Goal: Task Accomplishment & Management: Use online tool/utility

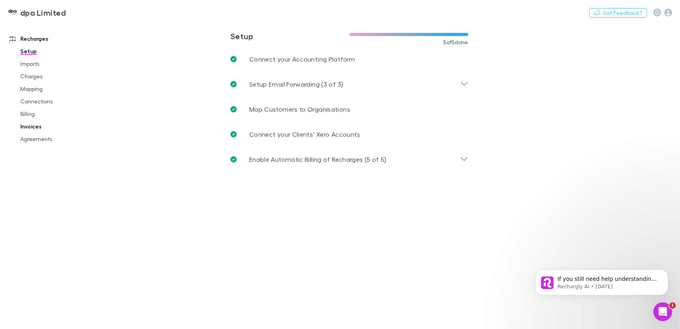
click at [32, 126] on link "Invoices" at bounding box center [59, 126] width 92 height 13
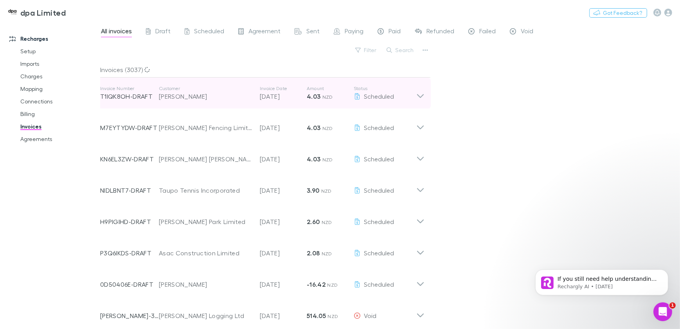
click at [421, 93] on icon at bounding box center [421, 93] width 8 height 16
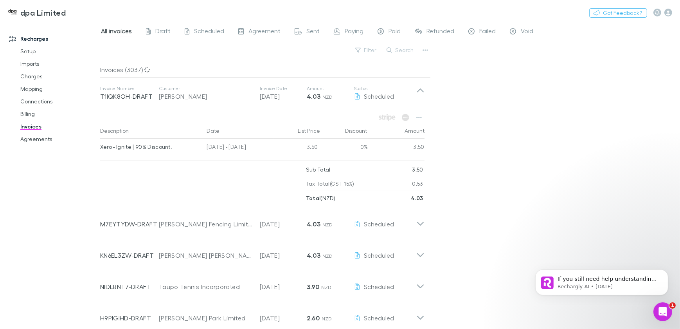
click at [474, 86] on div "All invoices Draft Scheduled Agreement Sent Paying Paid Refunded Failed Void Fi…" at bounding box center [390, 175] width 580 height 307
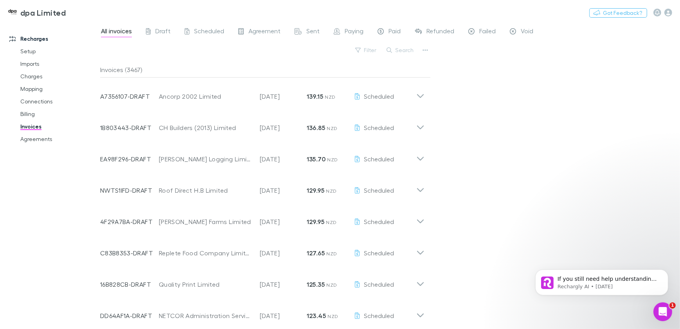
click at [476, 188] on div "All invoices Draft Scheduled Agreement Sent Paying Paid Refunded Failed Void Fi…" at bounding box center [390, 175] width 580 height 307
click at [31, 87] on link "Mapping" at bounding box center [59, 89] width 92 height 13
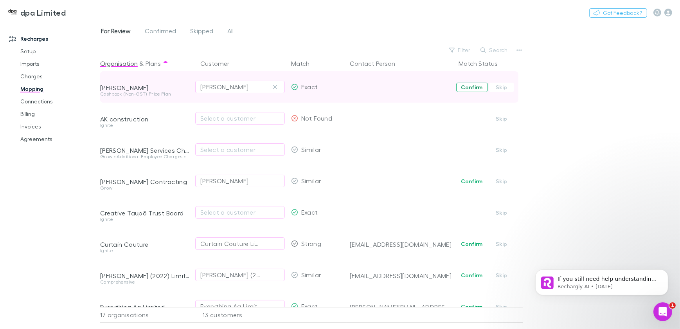
click at [470, 87] on button "Confirm" at bounding box center [472, 87] width 32 height 9
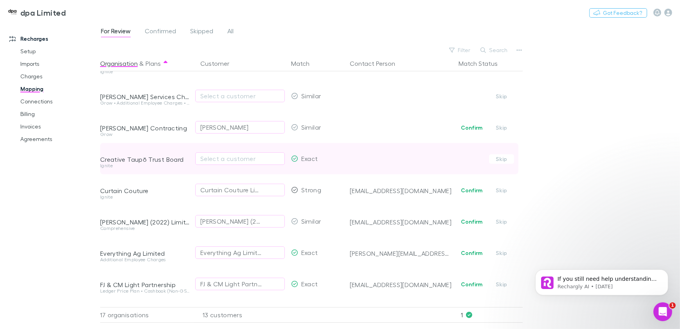
scroll to position [71, 0]
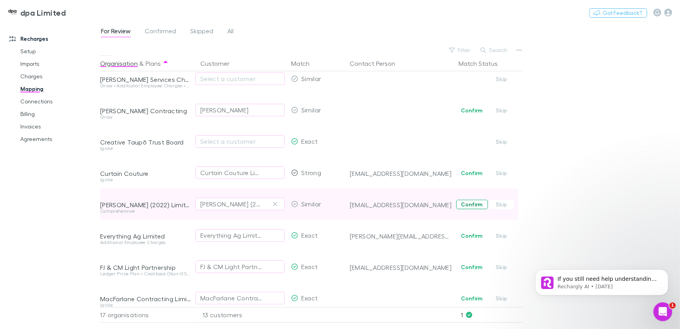
click at [471, 203] on button "Confirm" at bounding box center [472, 204] width 32 height 9
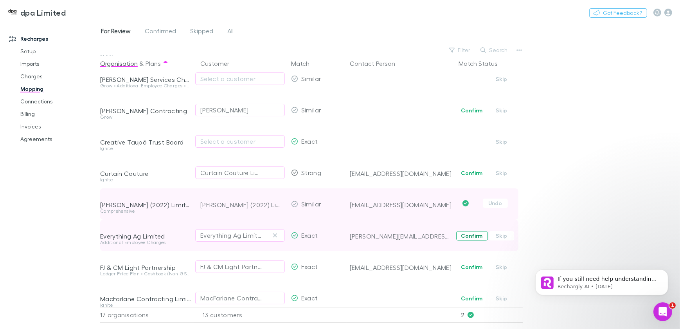
click at [475, 236] on button "Confirm" at bounding box center [472, 235] width 32 height 9
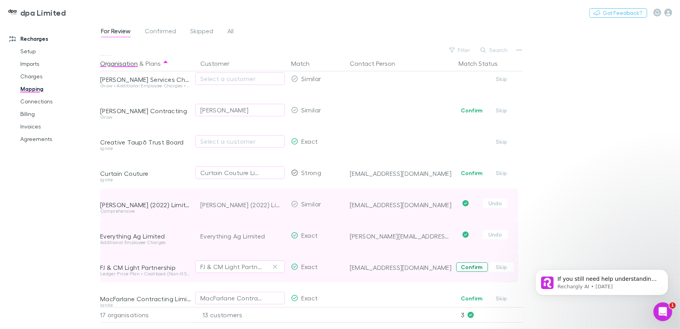
click at [469, 268] on button "Confirm" at bounding box center [472, 266] width 32 height 9
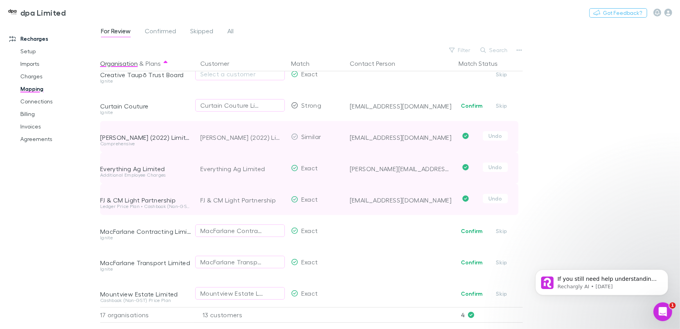
scroll to position [178, 0]
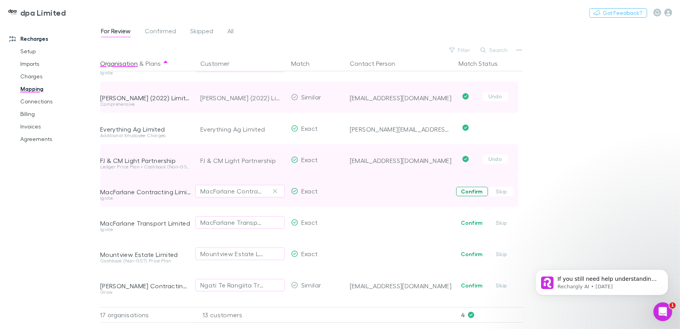
click at [470, 193] on button "Confirm" at bounding box center [472, 191] width 32 height 9
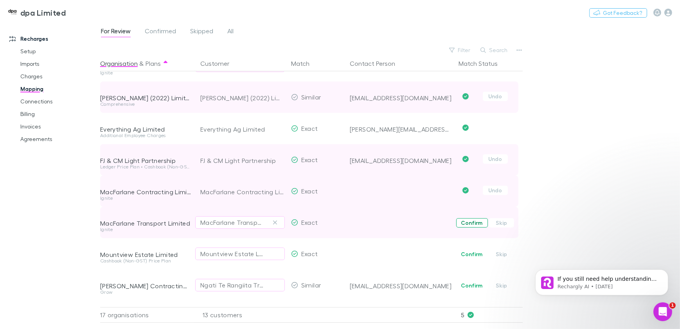
click at [474, 222] on button "Confirm" at bounding box center [472, 222] width 32 height 9
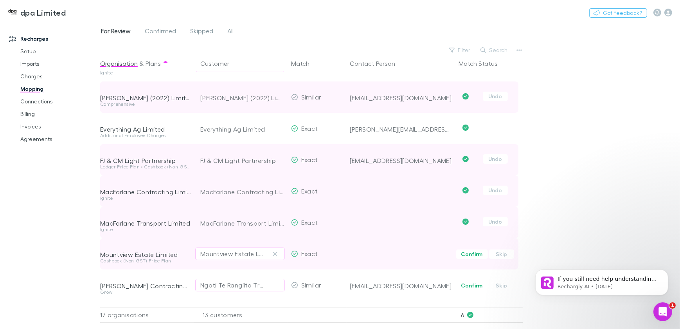
click at [470, 253] on button "Confirm" at bounding box center [472, 253] width 32 height 9
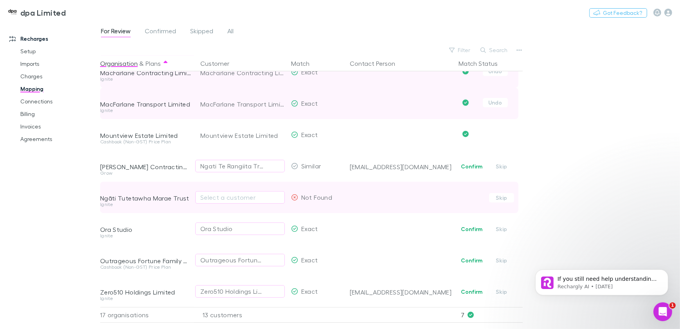
scroll to position [303, 0]
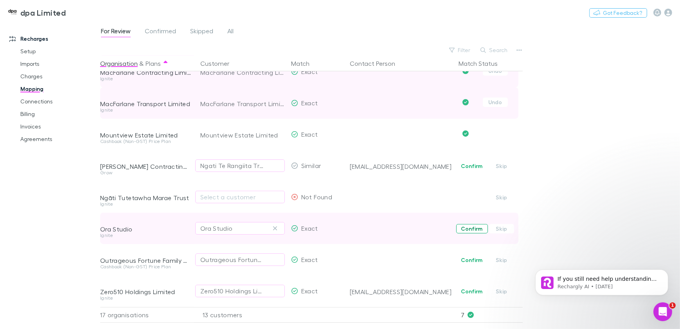
click at [469, 224] on button "Confirm" at bounding box center [472, 228] width 32 height 9
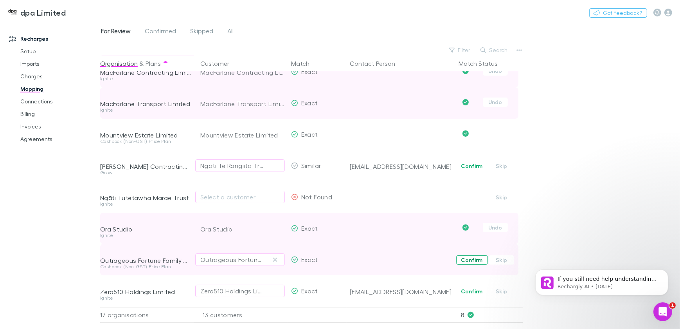
click at [475, 255] on button "Confirm" at bounding box center [472, 259] width 32 height 9
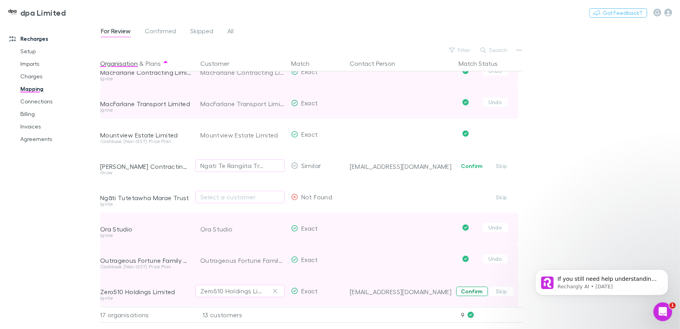
click at [478, 287] on button "Confirm" at bounding box center [472, 291] width 32 height 9
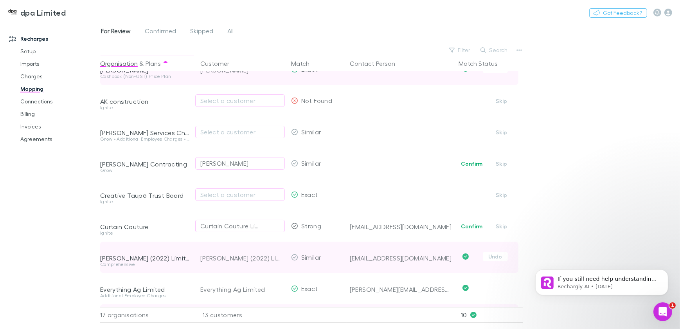
scroll to position [0, 0]
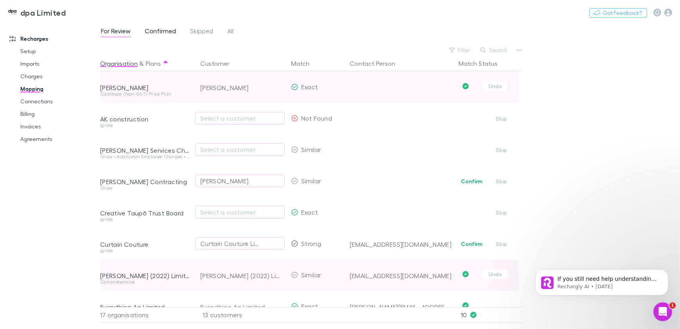
click at [151, 31] on span "Confirmed" at bounding box center [160, 32] width 31 height 10
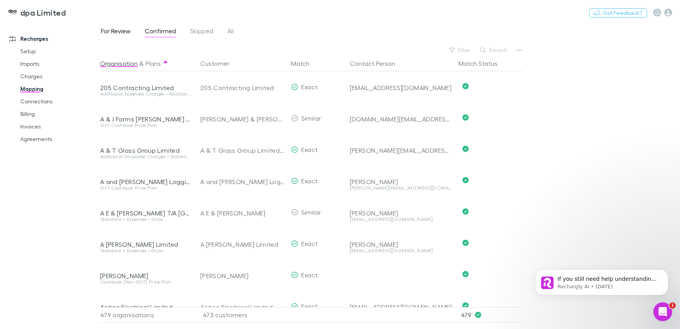
click at [117, 29] on span "For Review" at bounding box center [116, 32] width 30 height 10
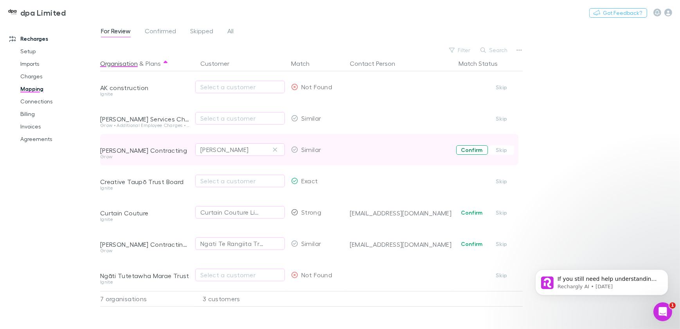
click at [476, 151] on button "Confirm" at bounding box center [472, 149] width 32 height 9
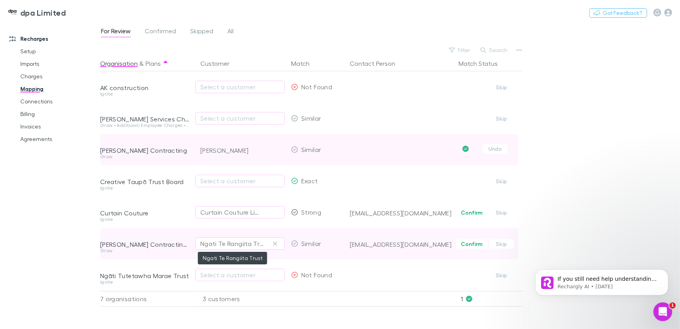
click at [241, 243] on div "Ngati Te Rangiita Trust" at bounding box center [232, 243] width 64 height 9
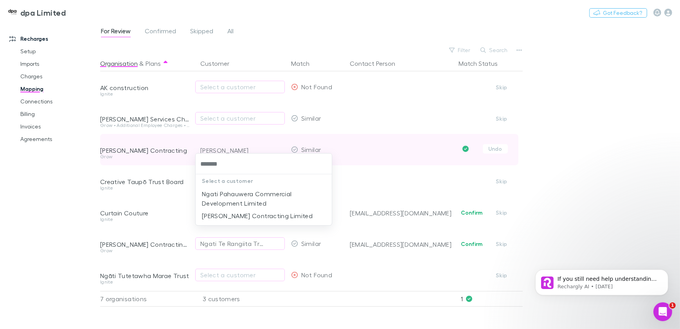
type input "********"
click at [247, 215] on li "[PERSON_NAME] Contracting Limited" at bounding box center [264, 215] width 136 height 13
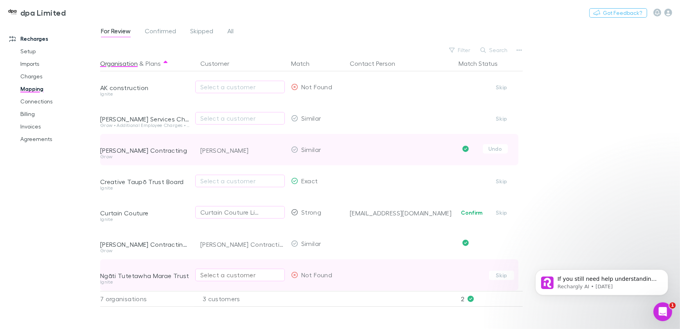
click at [230, 274] on div "Select a customer" at bounding box center [239, 274] width 79 height 9
type input "********"
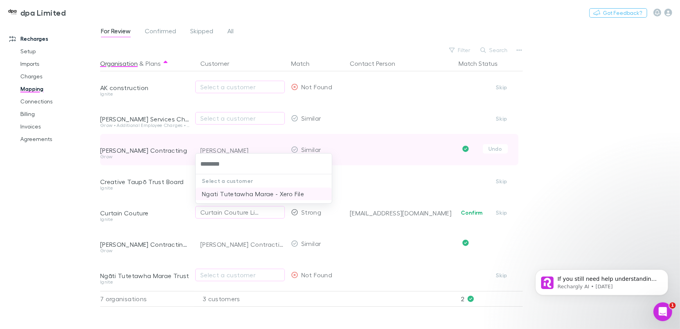
click at [254, 192] on li "Ngati Tutetawha Marae - Xero File" at bounding box center [264, 194] width 136 height 13
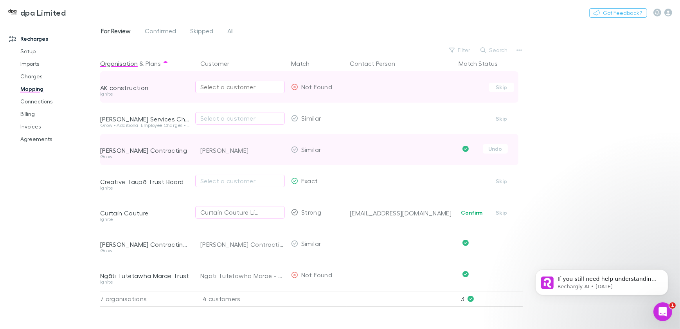
click at [216, 87] on div "Select a customer" at bounding box center [239, 86] width 79 height 9
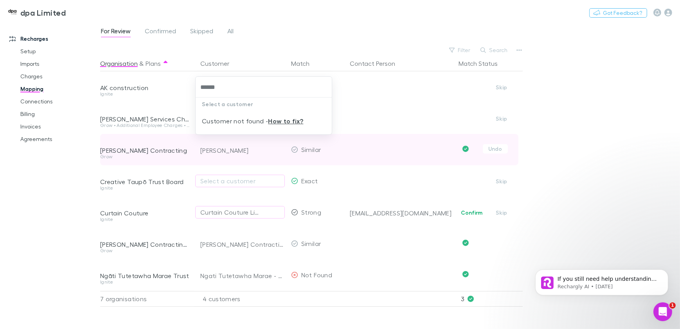
type input "******"
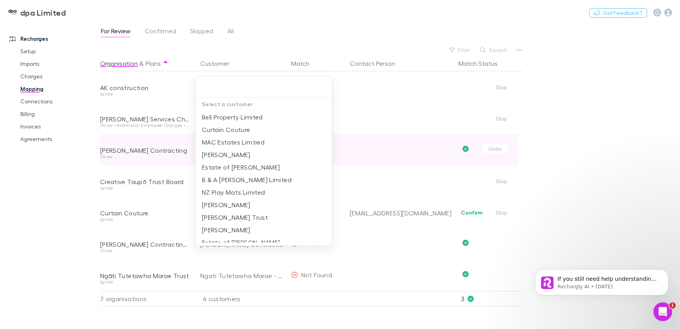
click at [51, 156] on div at bounding box center [340, 164] width 680 height 329
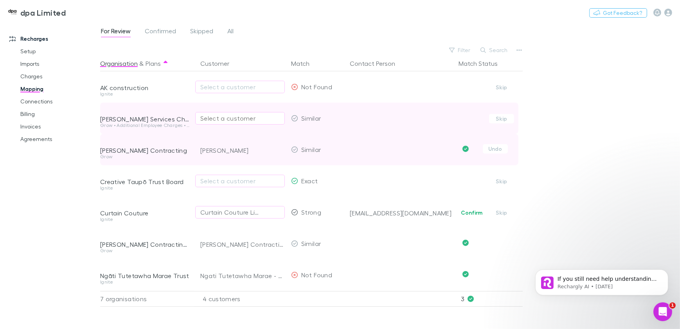
click at [221, 118] on div "Select a customer" at bounding box center [239, 118] width 79 height 9
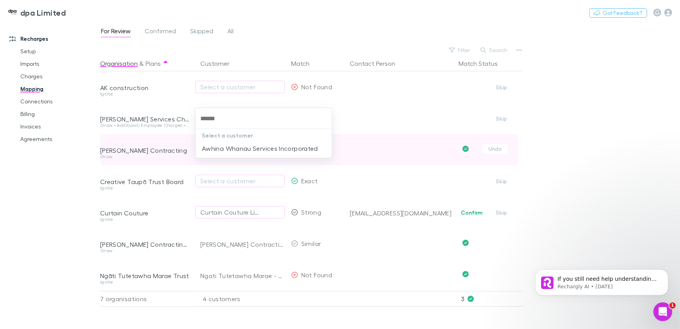
type input "******"
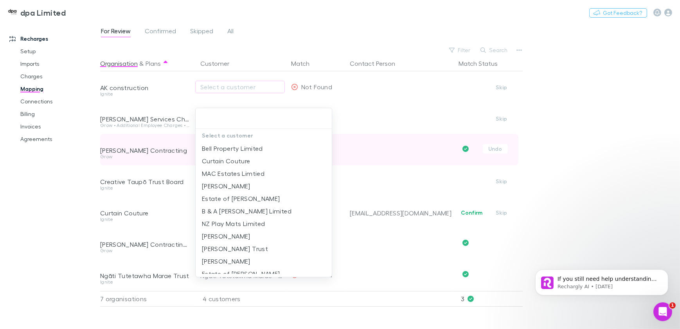
click at [65, 160] on div at bounding box center [340, 164] width 680 height 329
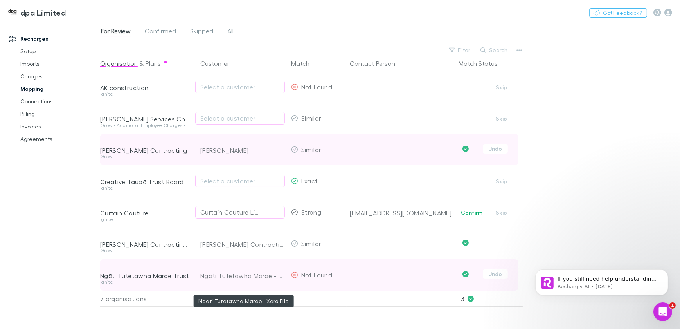
click at [278, 275] on div "Ngati Tutetawha Marae - Xero File" at bounding box center [242, 275] width 85 height 31
click at [278, 274] on div "Ngati Tutetawha Marae - Xero File" at bounding box center [242, 275] width 85 height 31
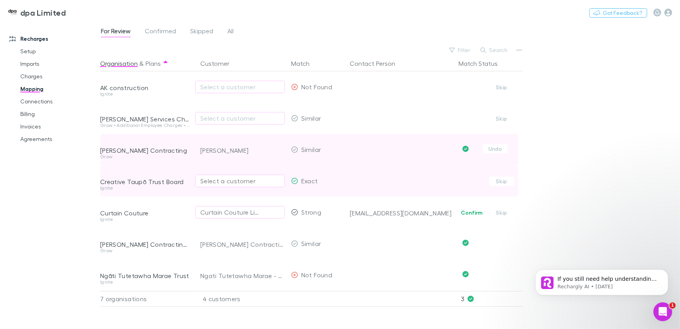
click at [221, 181] on div "Select a customer" at bounding box center [239, 180] width 79 height 9
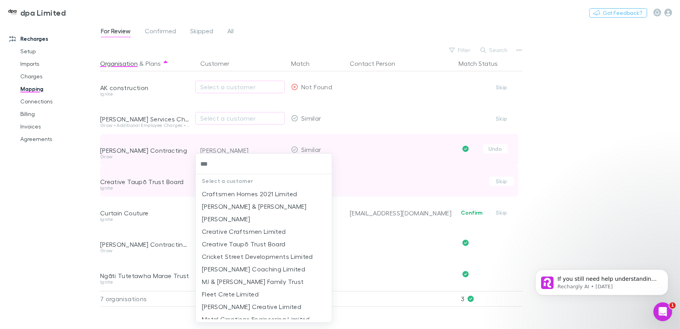
type input "****"
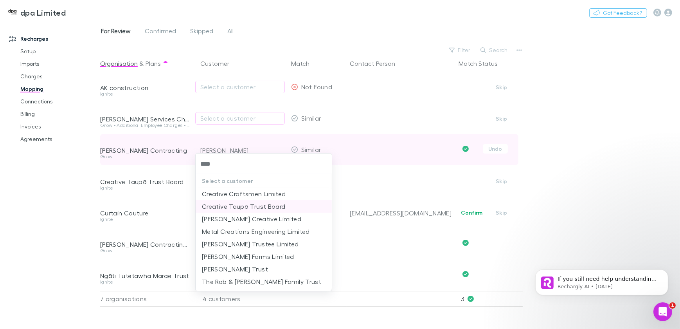
click at [230, 206] on li "Creative Taupō Trust Board" at bounding box center [264, 206] width 136 height 13
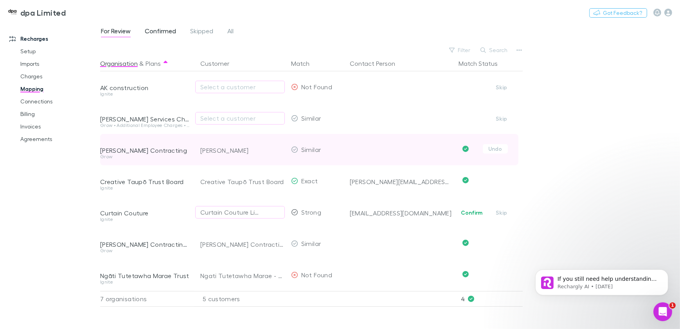
click at [157, 31] on span "Confirmed" at bounding box center [160, 32] width 31 height 10
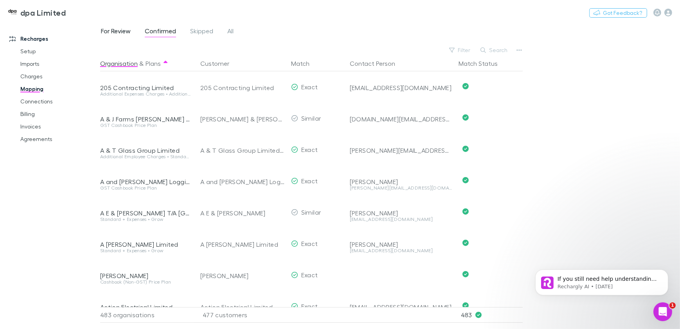
click at [119, 29] on span "For Review" at bounding box center [116, 32] width 30 height 10
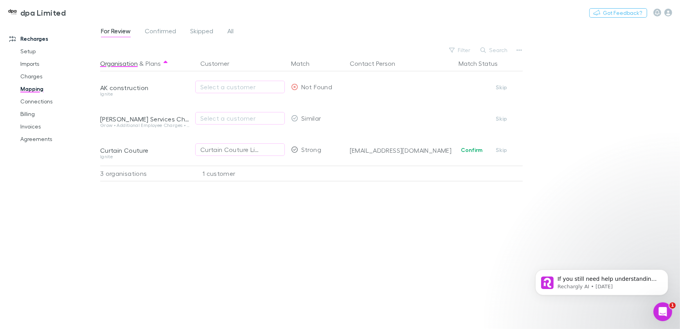
drag, startPoint x: 285, startPoint y: 309, endPoint x: 287, endPoint y: 325, distance: 15.7
click at [285, 314] on div "Organisation & Plans Customer Match Contact Person Match Status AK construction…" at bounding box center [312, 189] width 425 height 267
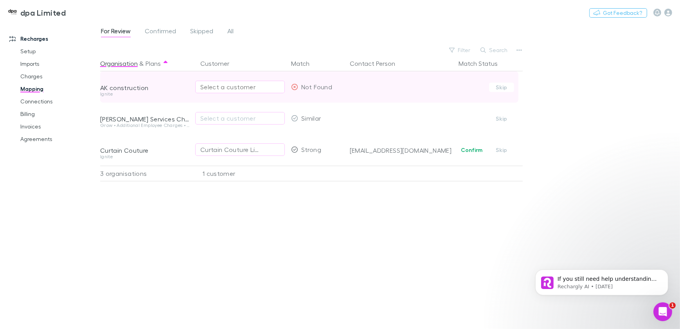
click at [218, 87] on div "Select a customer" at bounding box center [239, 86] width 79 height 9
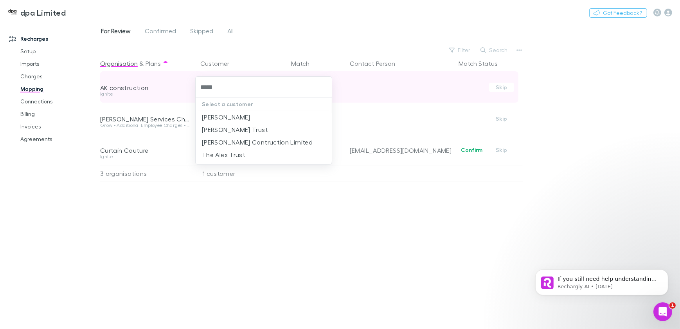
type input "******"
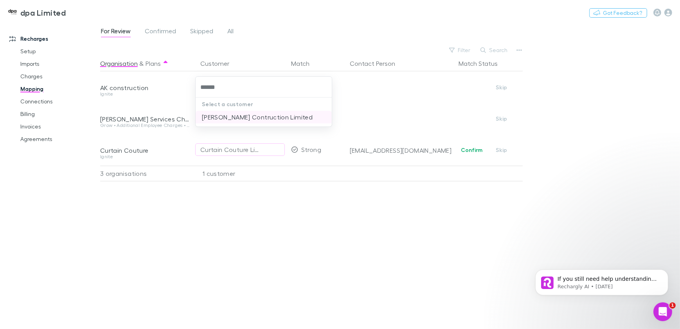
click at [218, 118] on li "[PERSON_NAME] Contruction Limited" at bounding box center [264, 117] width 136 height 13
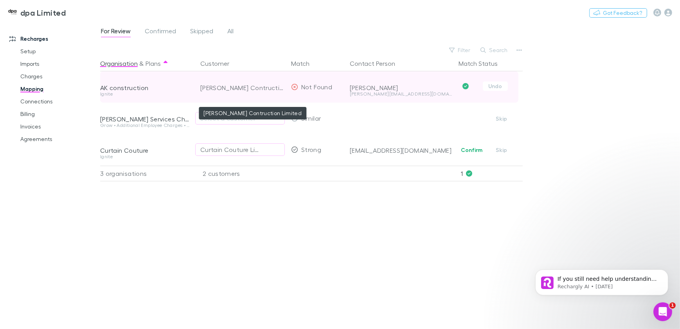
click at [243, 88] on div "[PERSON_NAME] Contruction Limited" at bounding box center [242, 87] width 85 height 31
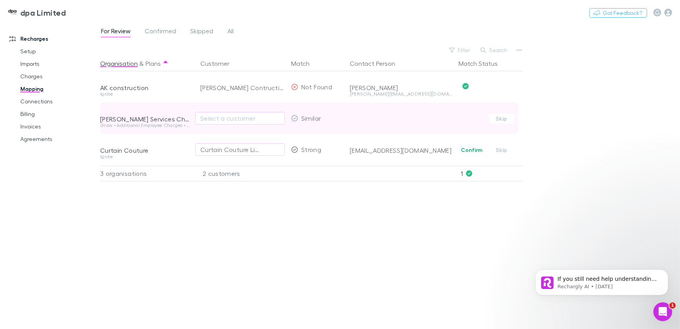
click at [238, 110] on div "Select a customer" at bounding box center [240, 118] width 90 height 31
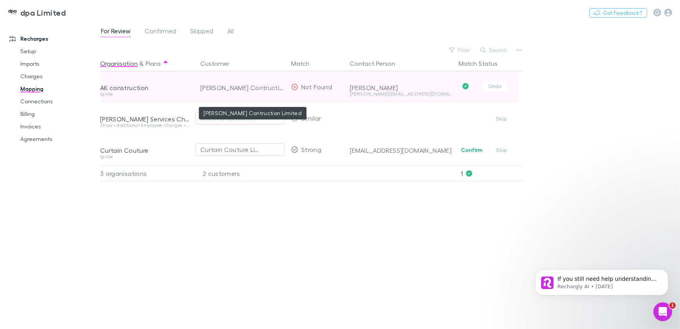
click at [248, 89] on div "[PERSON_NAME] Contruction Limited" at bounding box center [242, 87] width 85 height 31
click at [296, 86] on icon at bounding box center [294, 87] width 7 height 6
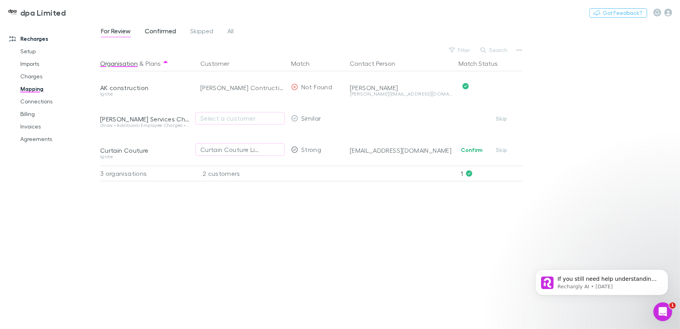
click at [163, 31] on span "Confirmed" at bounding box center [160, 32] width 31 height 10
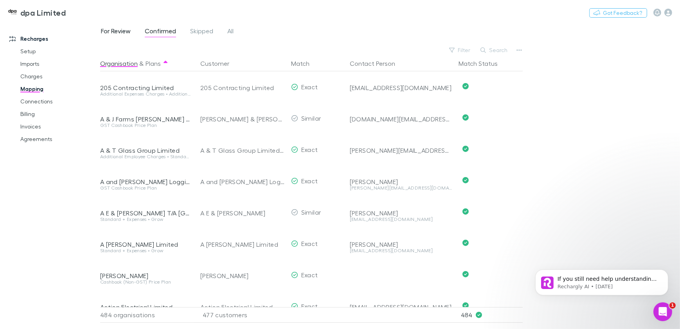
click at [121, 31] on span "For Review" at bounding box center [116, 32] width 30 height 10
